Goal: Book appointment/travel/reservation

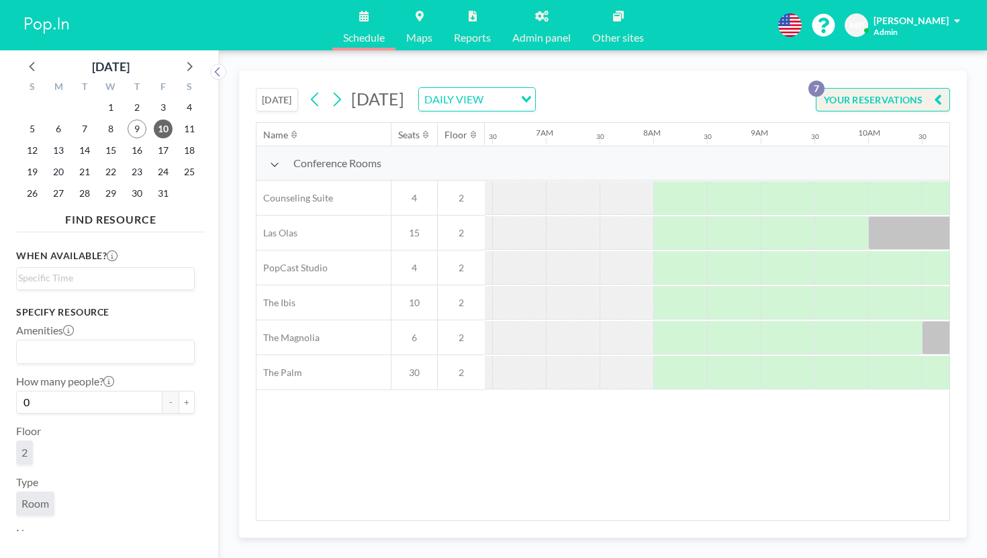
scroll to position [0, 698]
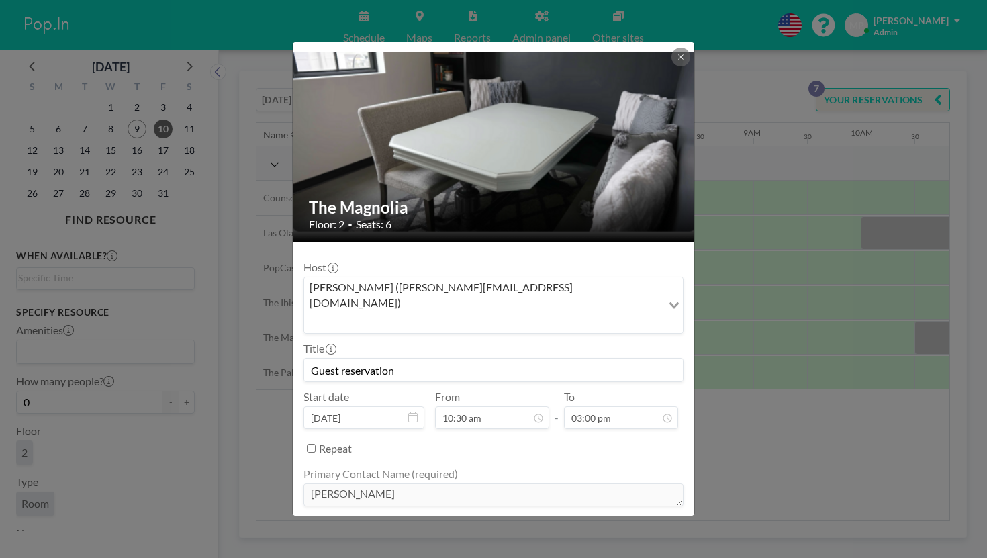
scroll to position [43, 0]
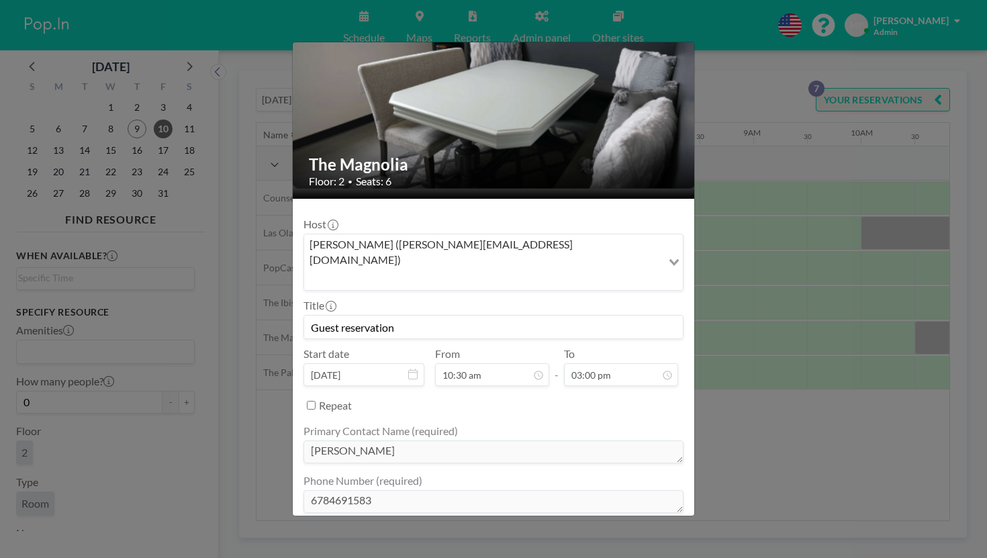
click at [740, 366] on div "The Magnolia Floor: 2 • Seats: 6 Host [PERSON_NAME] ([PERSON_NAME][EMAIL_ADDRES…" at bounding box center [493, 279] width 987 height 558
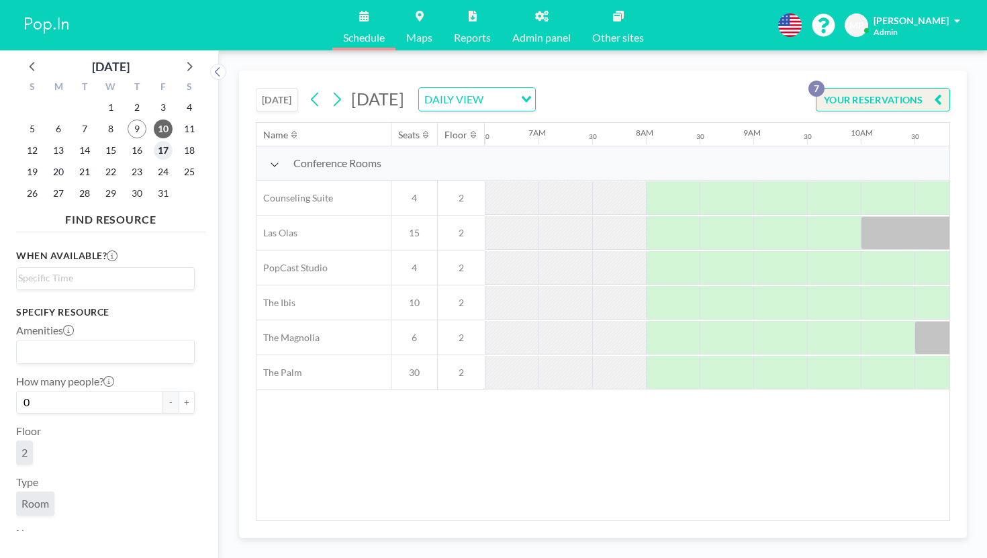
click at [154, 141] on span "17" at bounding box center [163, 150] width 19 height 19
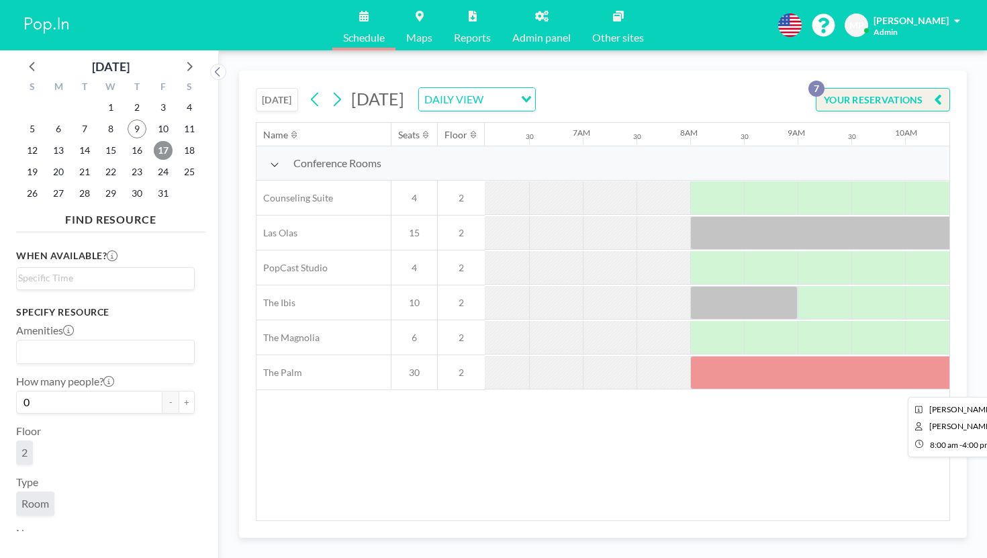
scroll to position [0, 654]
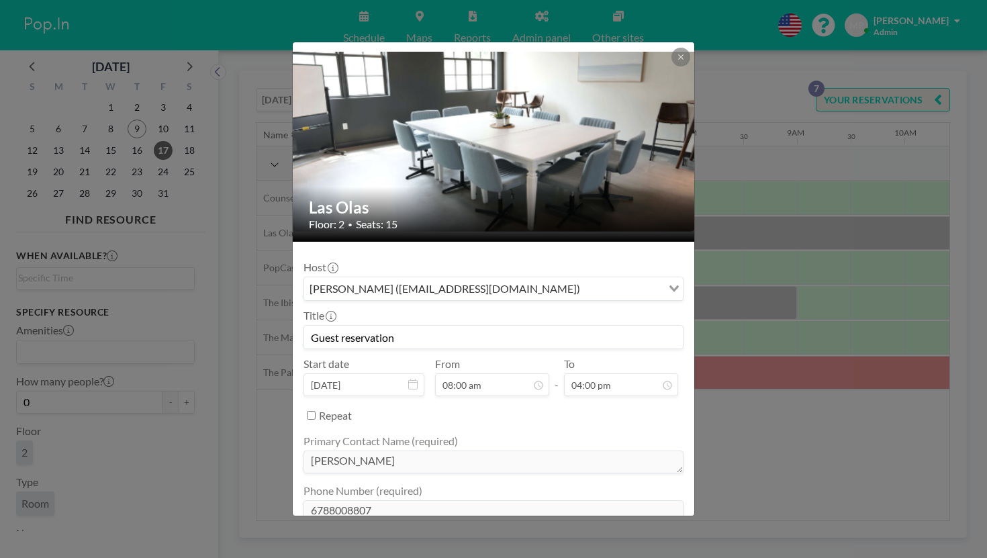
scroll to position [43, 0]
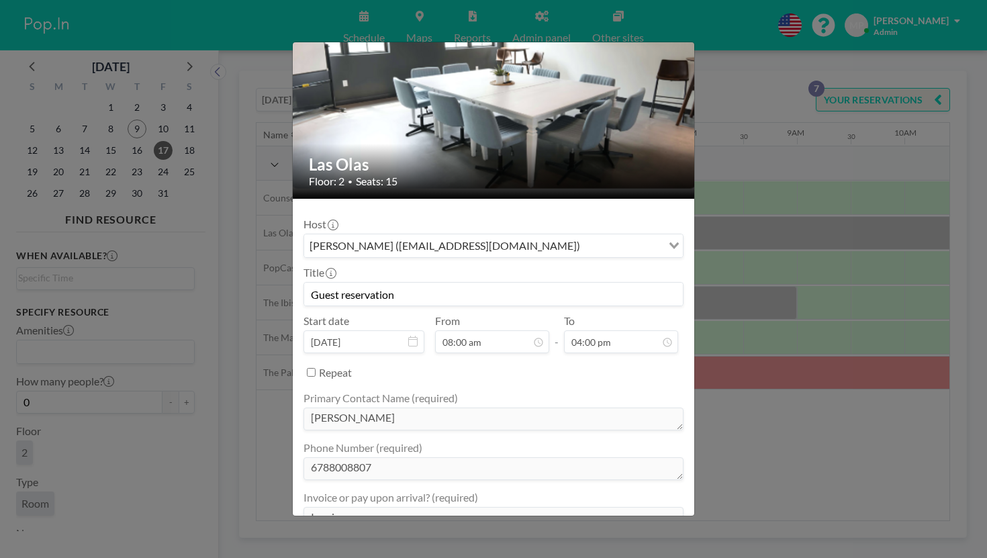
click at [733, 195] on div "Las Olas Floor: 2 • Seats: 15 Host [PERSON_NAME] ([EMAIL_ADDRESS][DOMAIN_NAME])…" at bounding box center [493, 279] width 987 height 558
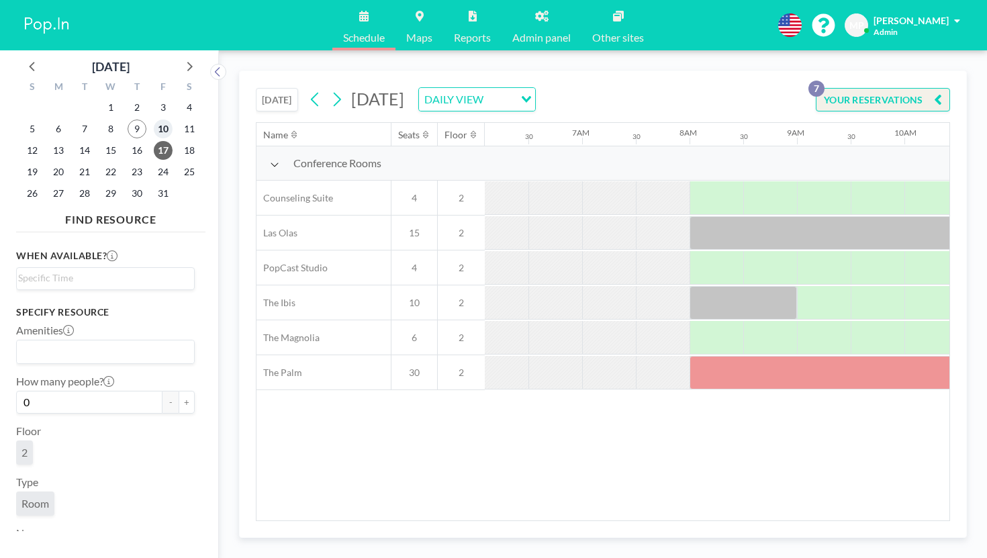
click at [154, 119] on span "10" at bounding box center [163, 128] width 19 height 19
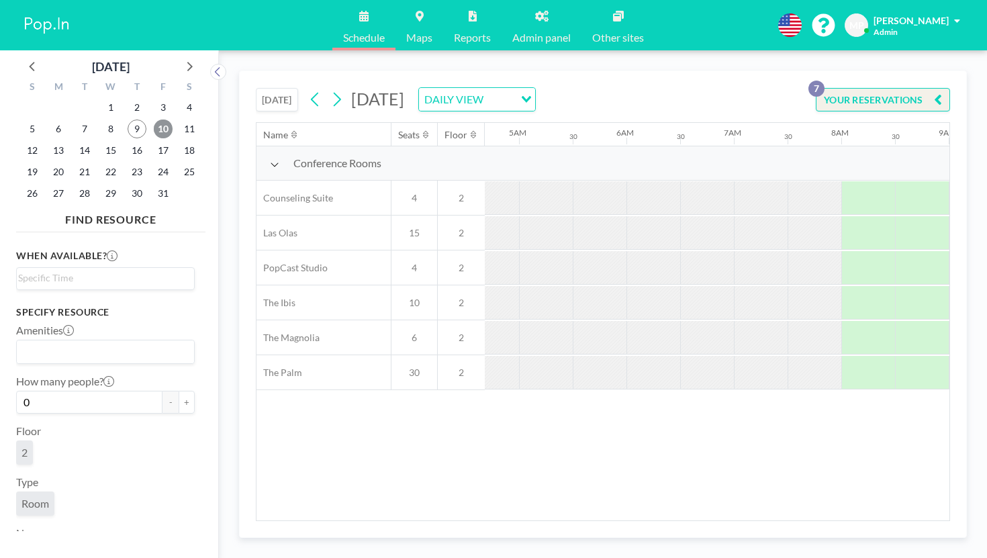
scroll to position [0, 654]
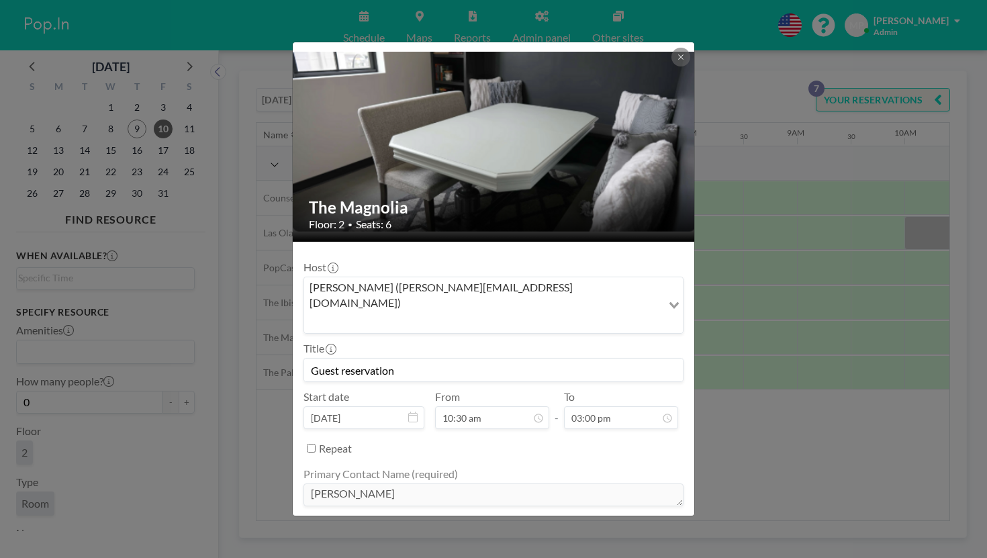
click at [809, 359] on div "The Magnolia Floor: 2 • Seats: 6 Host [PERSON_NAME] ([PERSON_NAME][EMAIL_ADDRES…" at bounding box center [493, 279] width 987 height 558
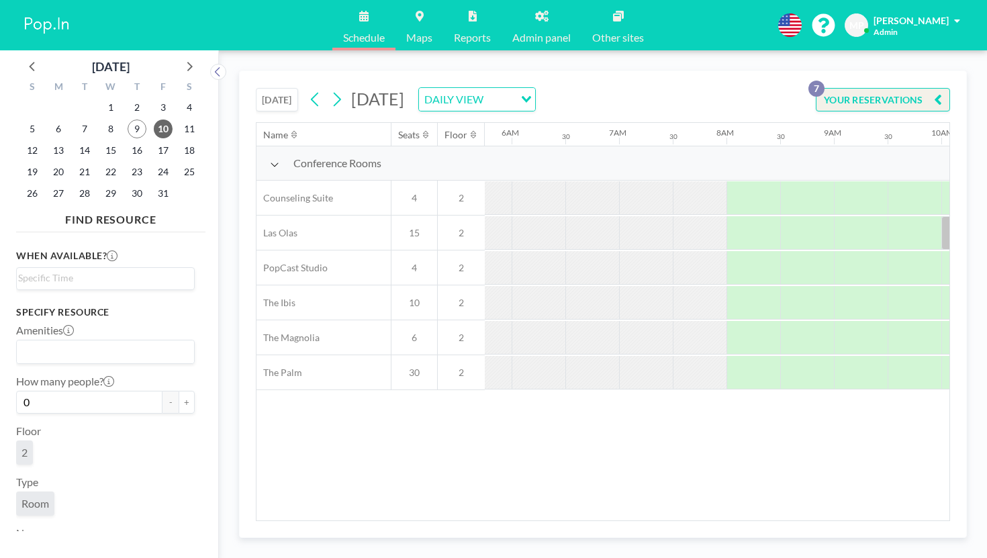
scroll to position [0, 654]
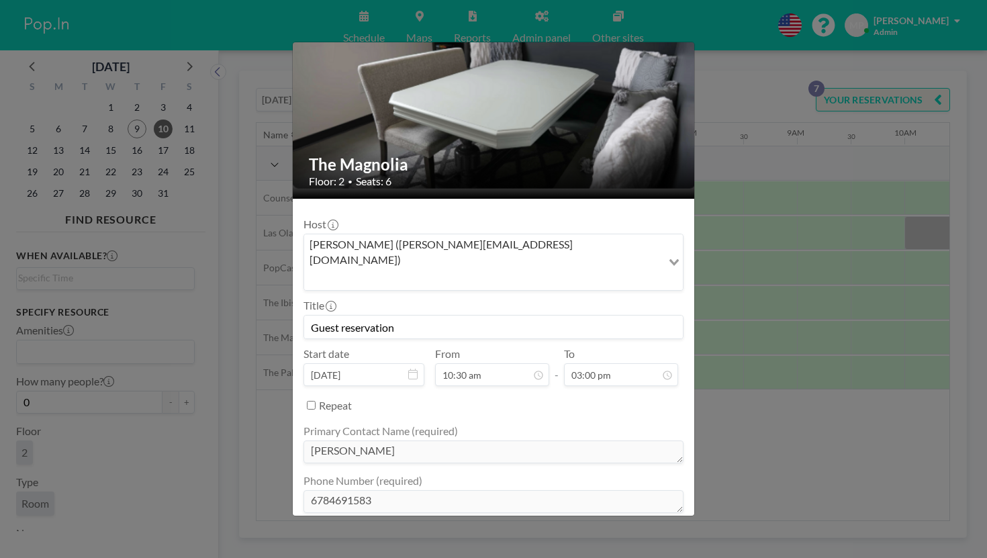
scroll to position [450, 0]
click at [721, 370] on div "The Magnolia Floor: 2 • Seats: 6 Host [PERSON_NAME] ([PERSON_NAME][EMAIL_ADDRES…" at bounding box center [493, 279] width 987 height 558
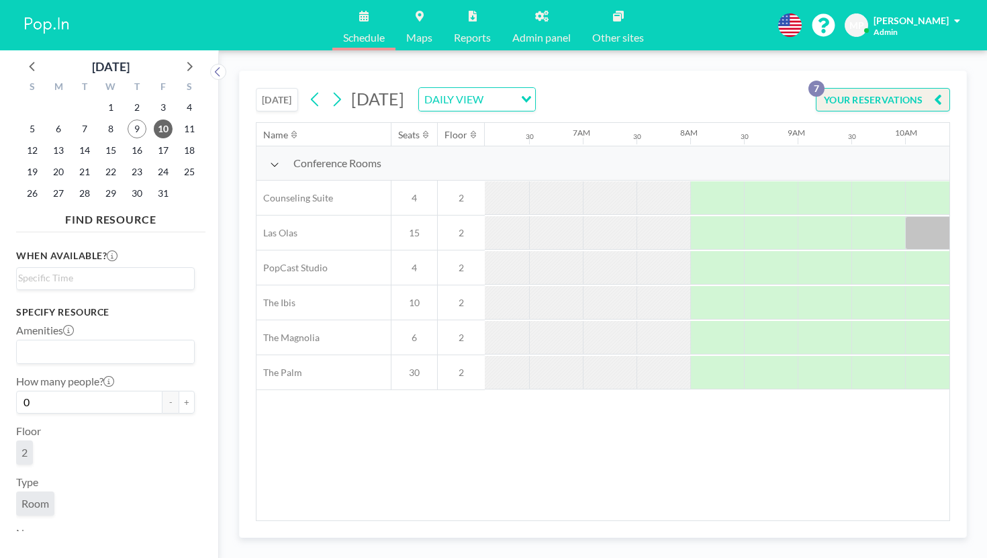
scroll to position [0, 654]
